Goal: Find specific page/section: Find specific page/section

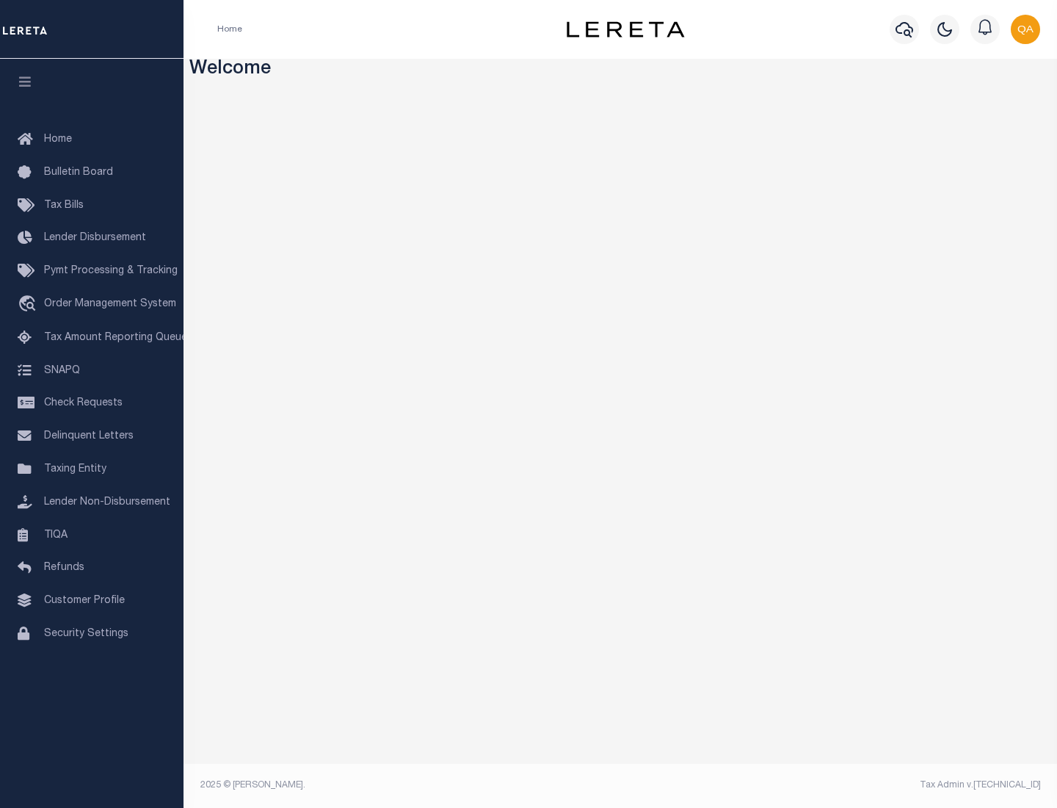
click at [92, 535] on link "TIQA" at bounding box center [92, 535] width 184 height 33
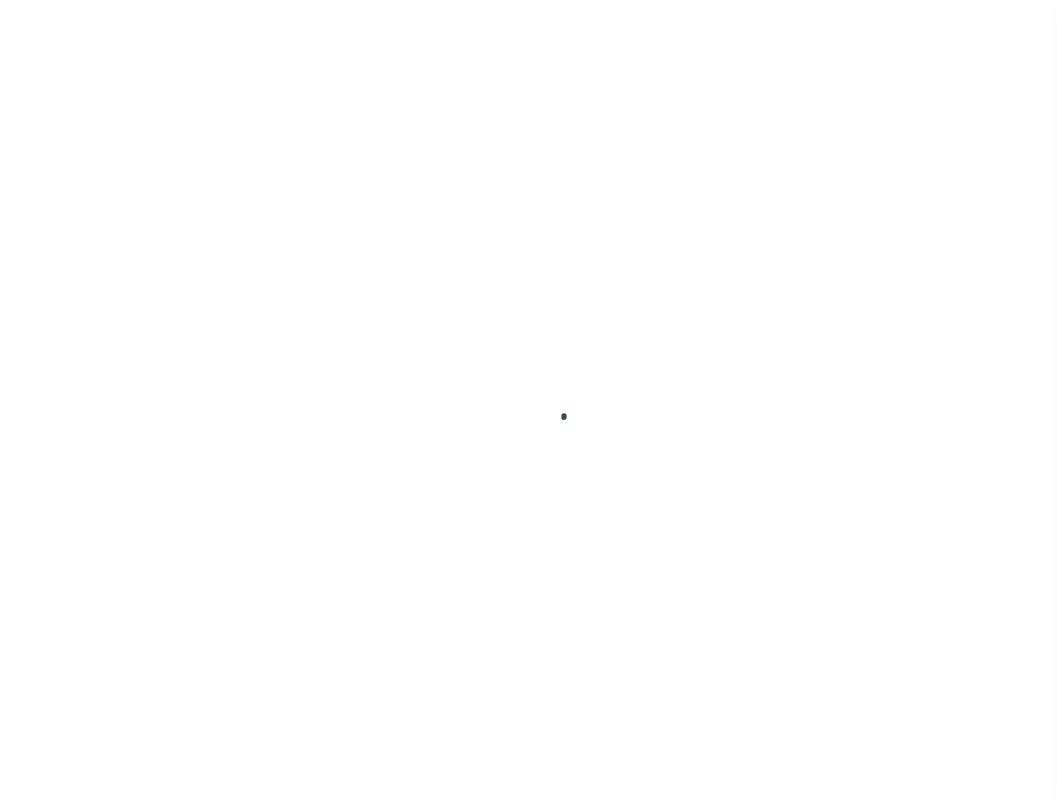
select select "200"
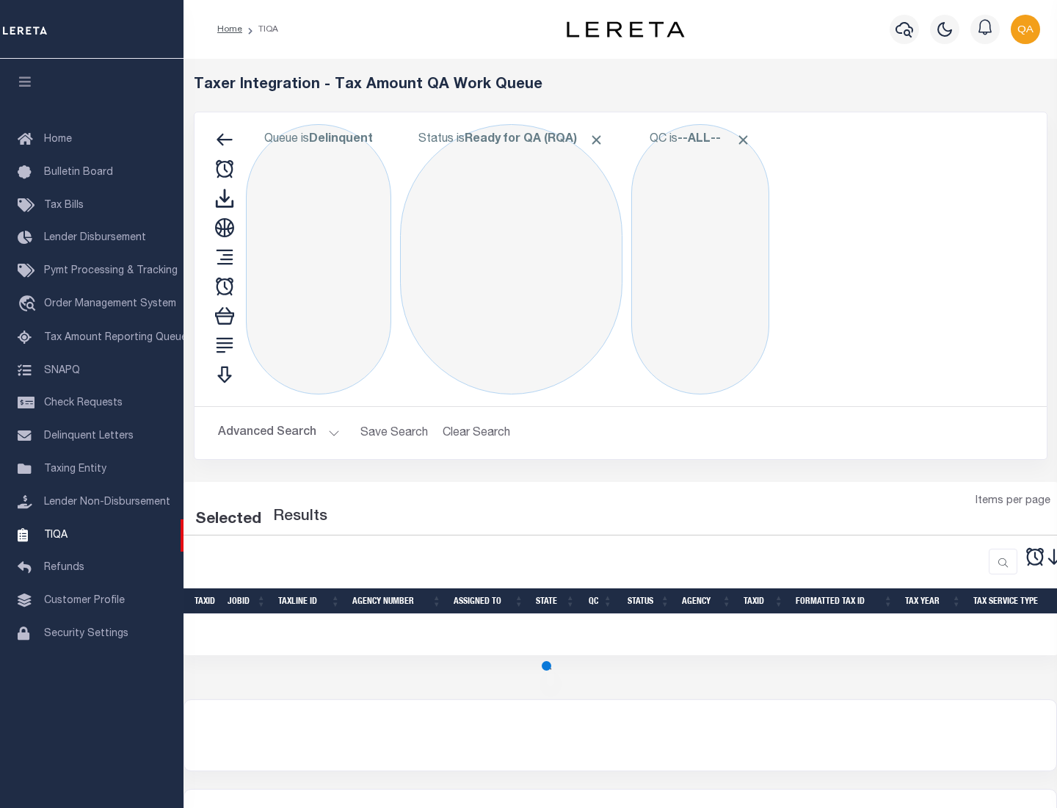
select select "200"
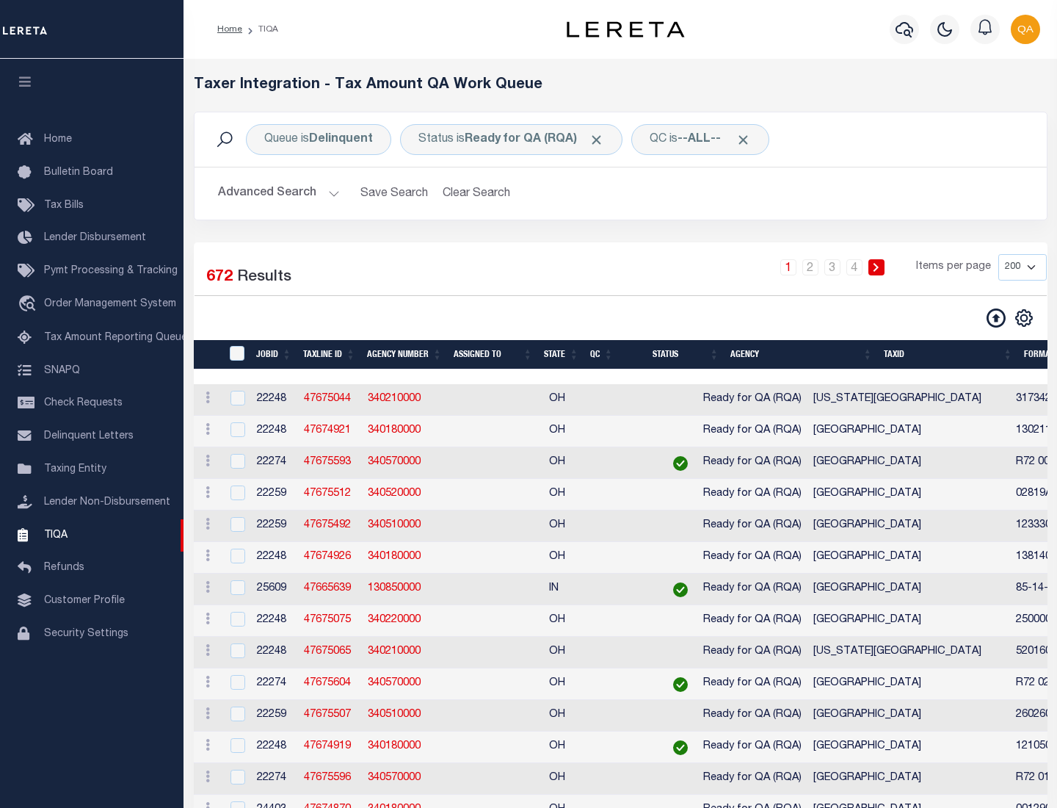
click at [601, 140] on span "Click to Remove" at bounding box center [596, 139] width 15 height 15
